Goal: Navigation & Orientation: Find specific page/section

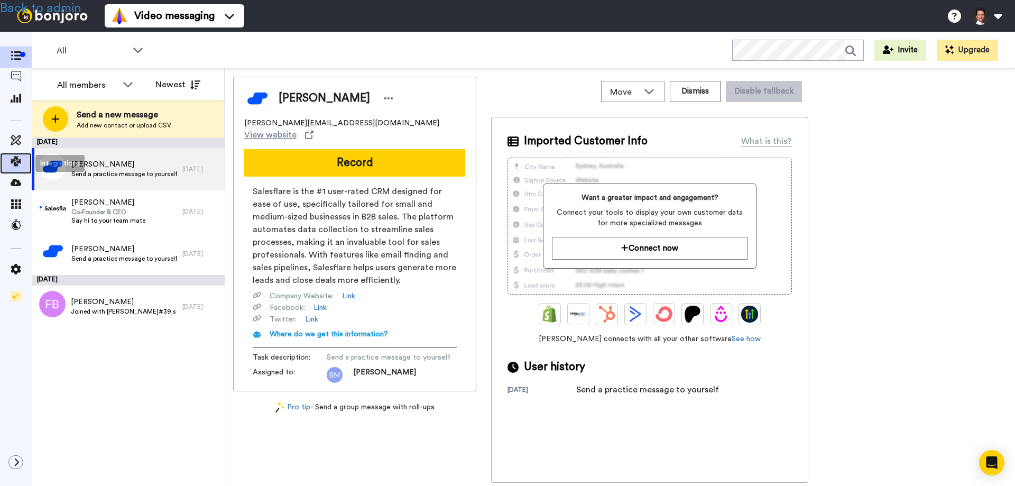
click at [16, 157] on icon at bounding box center [16, 161] width 11 height 11
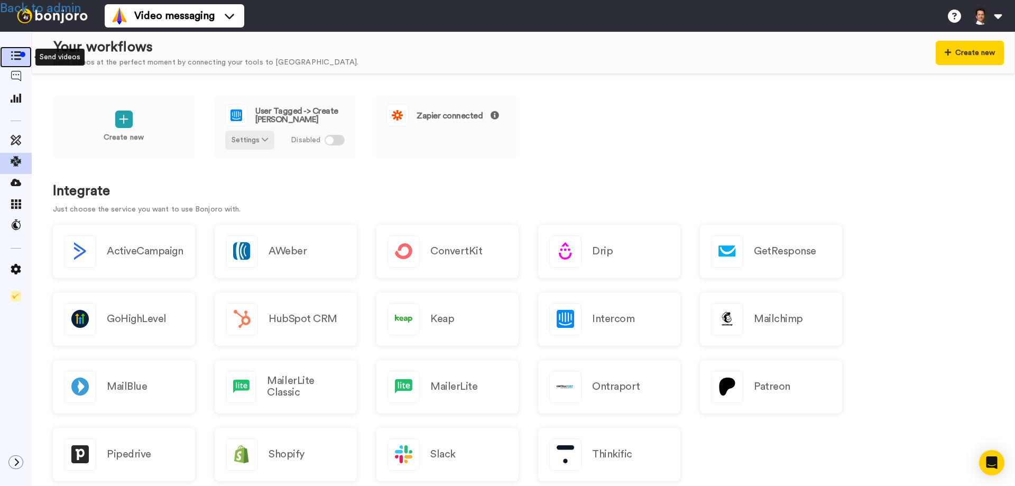
click at [13, 56] on icon at bounding box center [16, 55] width 11 height 9
